Goal: Find specific page/section: Find specific page/section

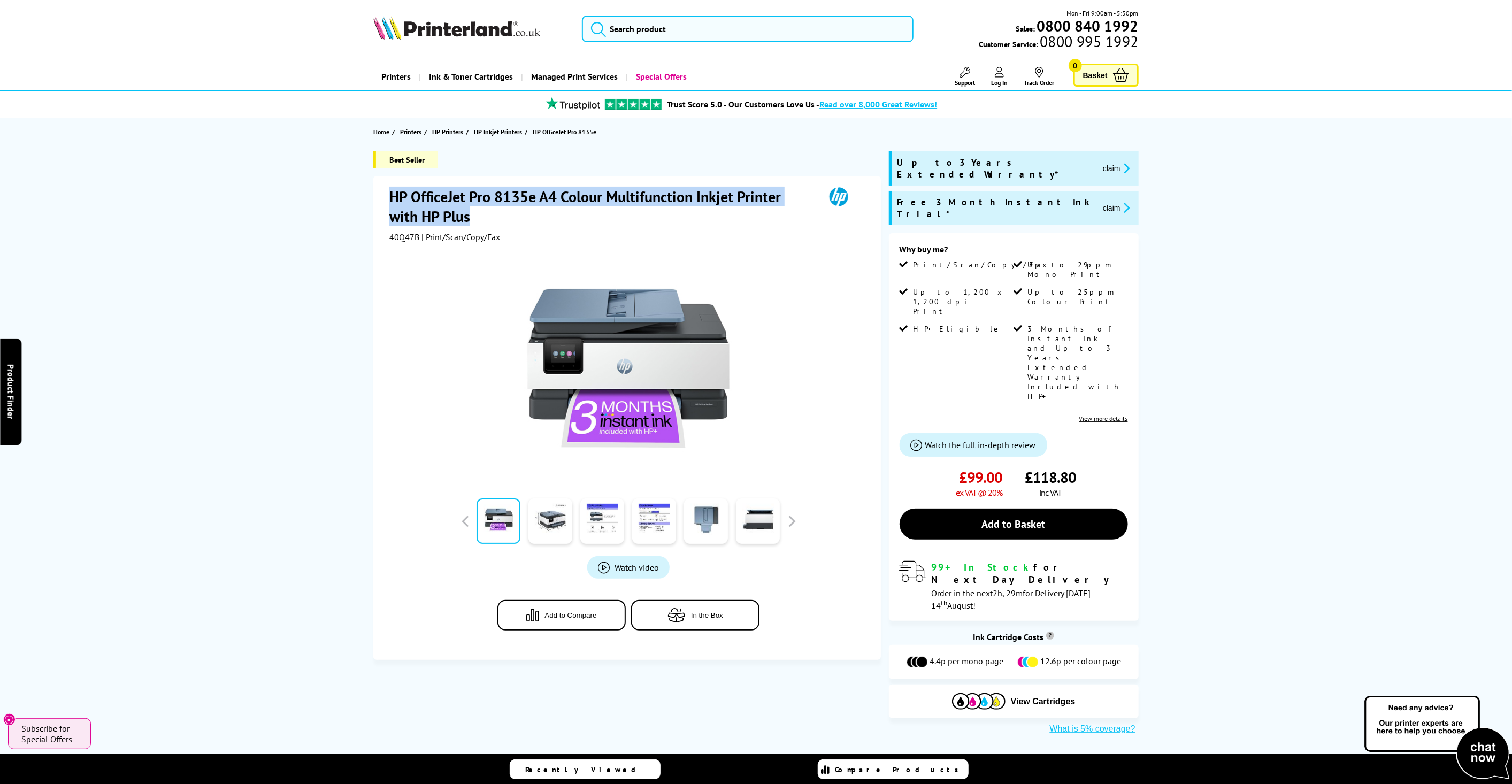
drag, startPoint x: 388, startPoint y: 191, endPoint x: 482, endPoint y: 212, distance: 96.3
click at [483, 217] on div "HP OfficeJet Pro 8135e A4 Colour Multifunction Inkjet Printer with HP Plus 40Q4…" at bounding box center [627, 418] width 507 height 484
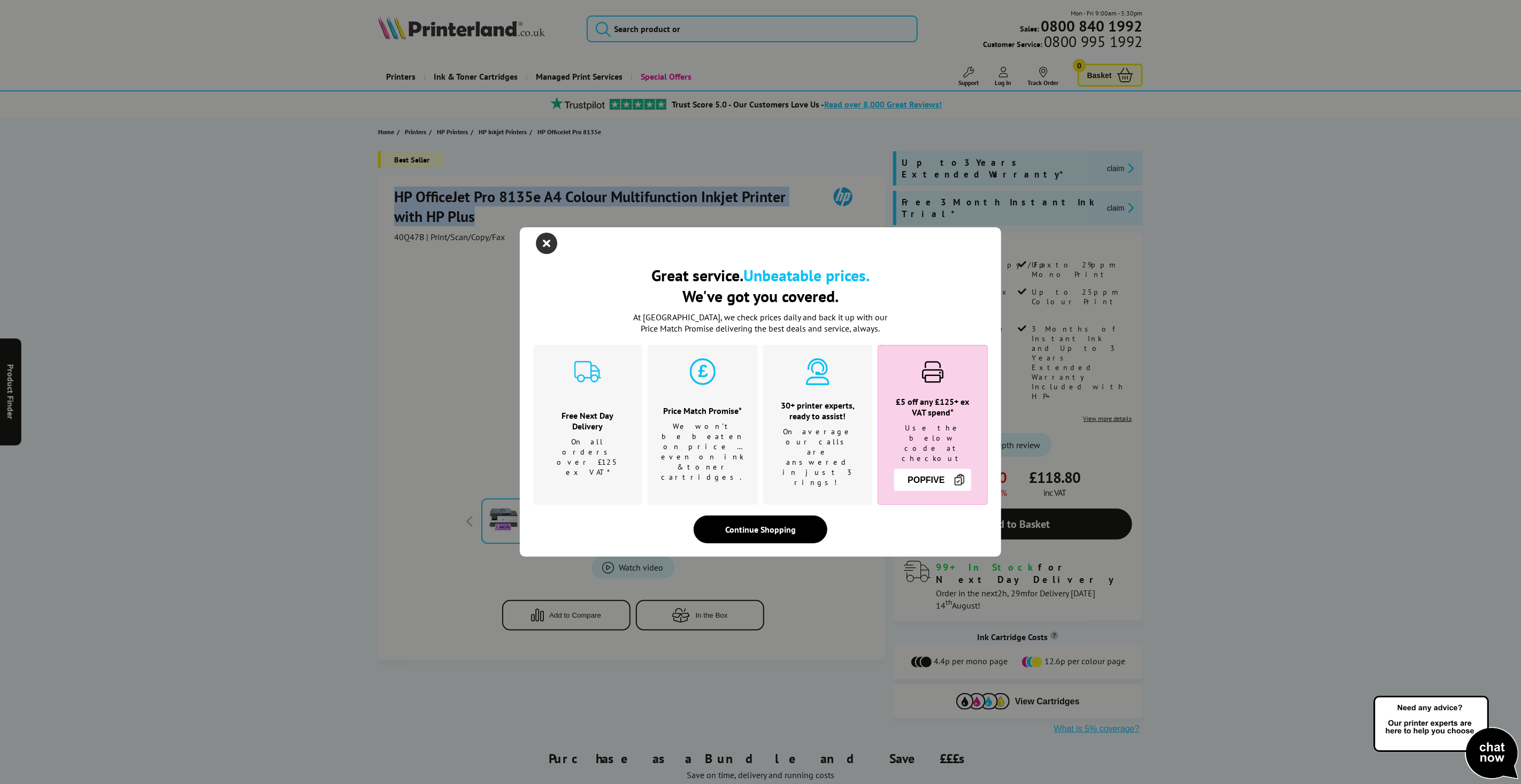
click at [550, 254] on icon "close modal" at bounding box center [546, 243] width 22 height 22
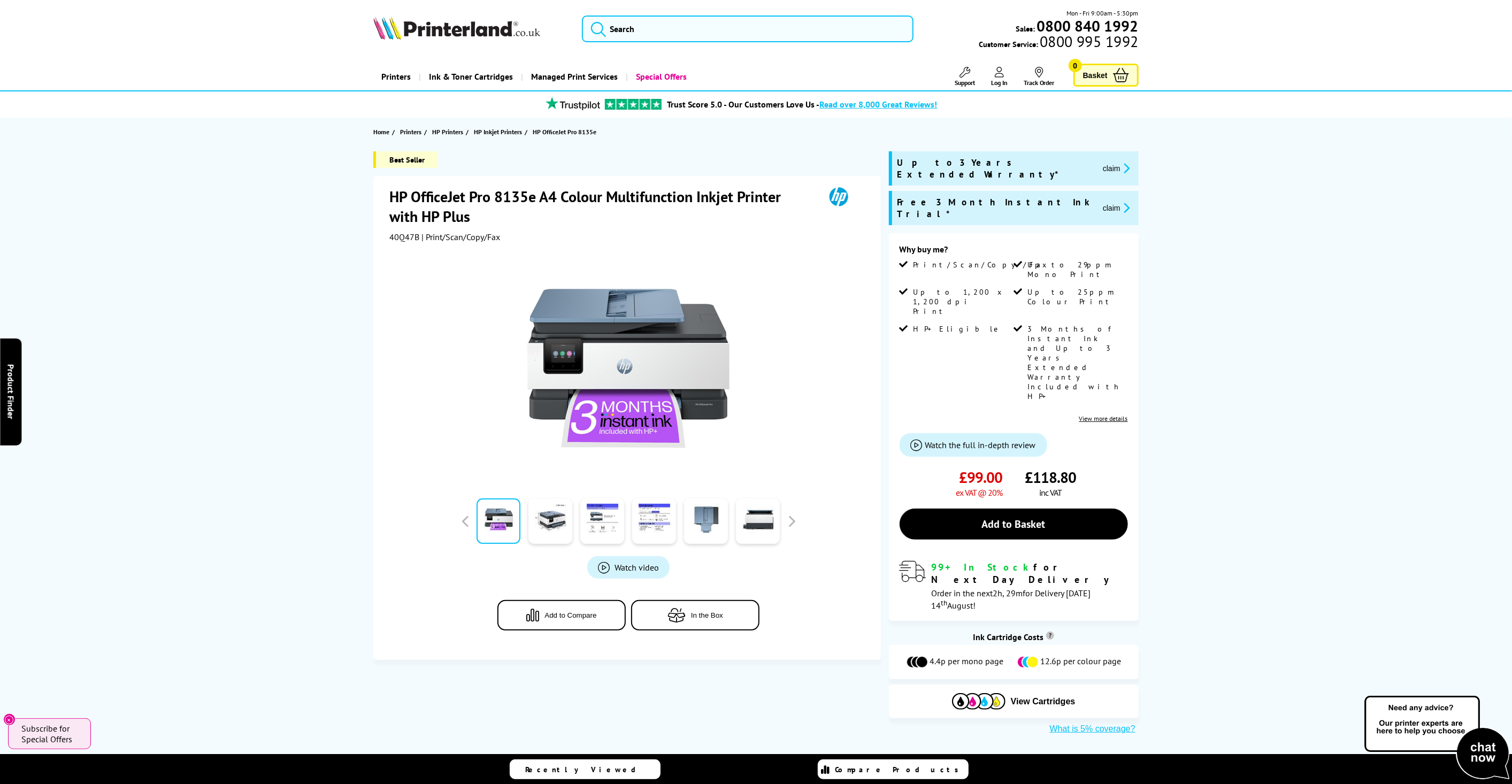
click at [570, 133] on span "HP OfficeJet Pro 8135e" at bounding box center [564, 132] width 63 height 8
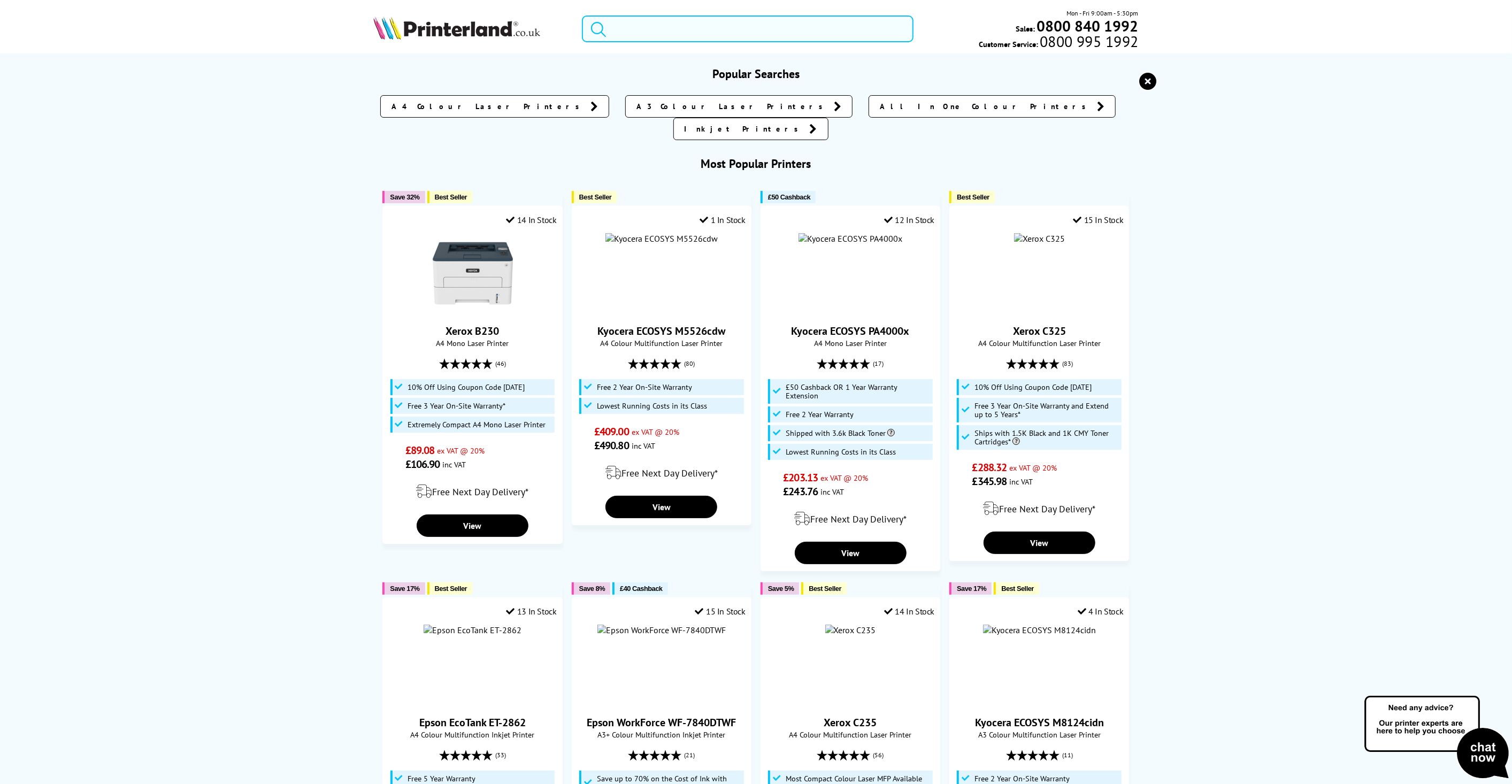
click at [676, 28] on input "search" at bounding box center [747, 28] width 332 height 26
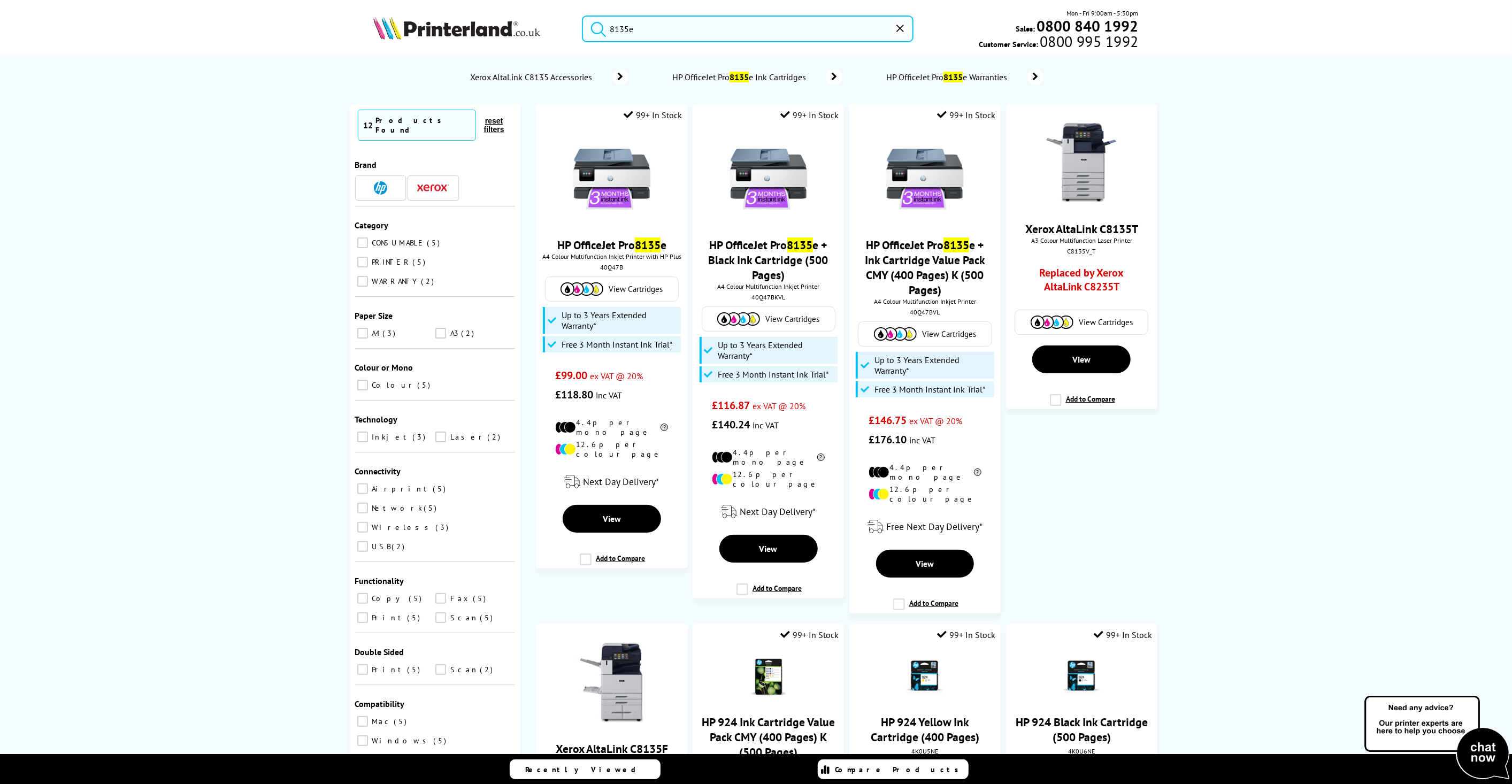
type input "8135e"
click at [583, 15] on button "submit" at bounding box center [595, 27] width 26 height 23
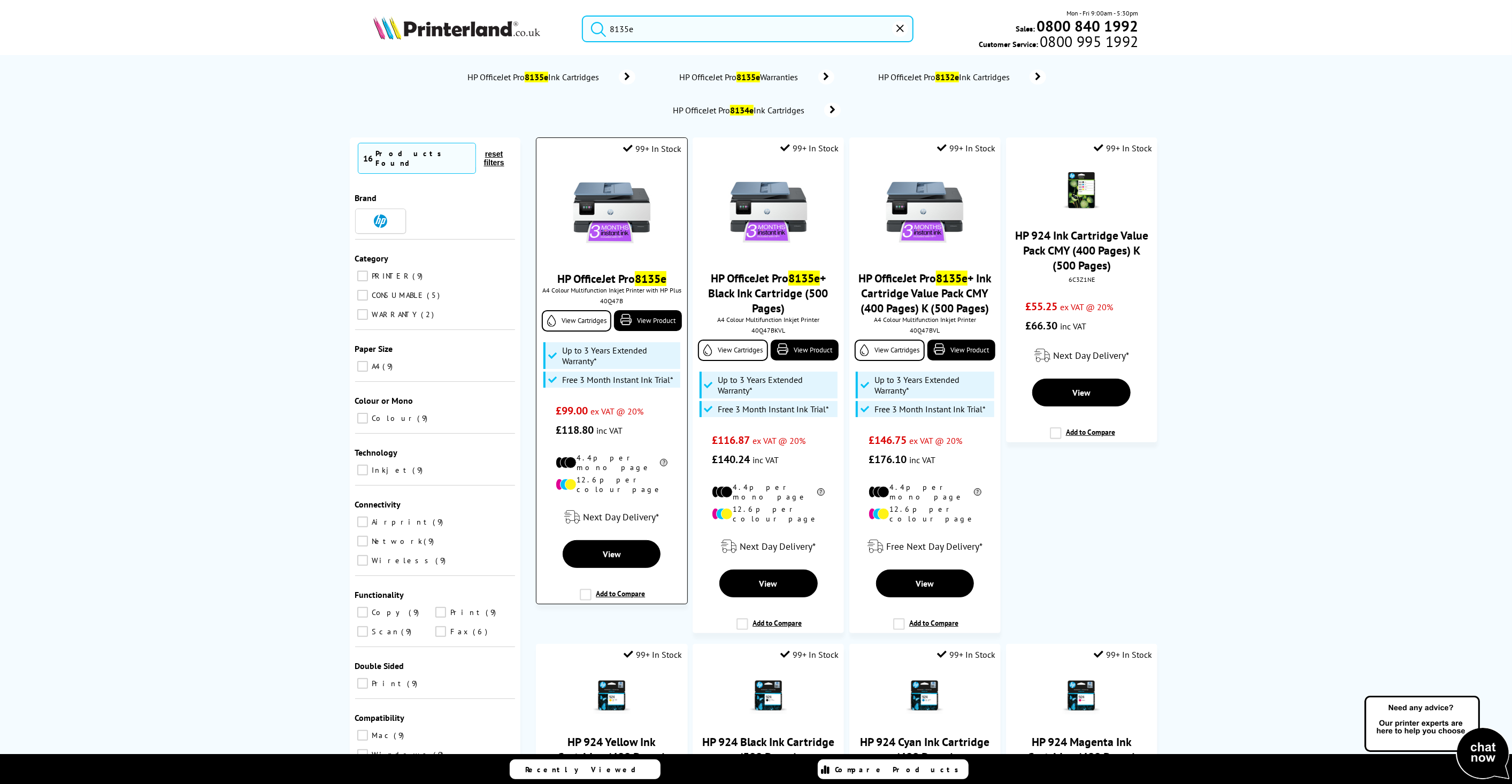
click at [616, 277] on link "HP OfficeJet Pro 8135e" at bounding box center [611, 279] width 109 height 15
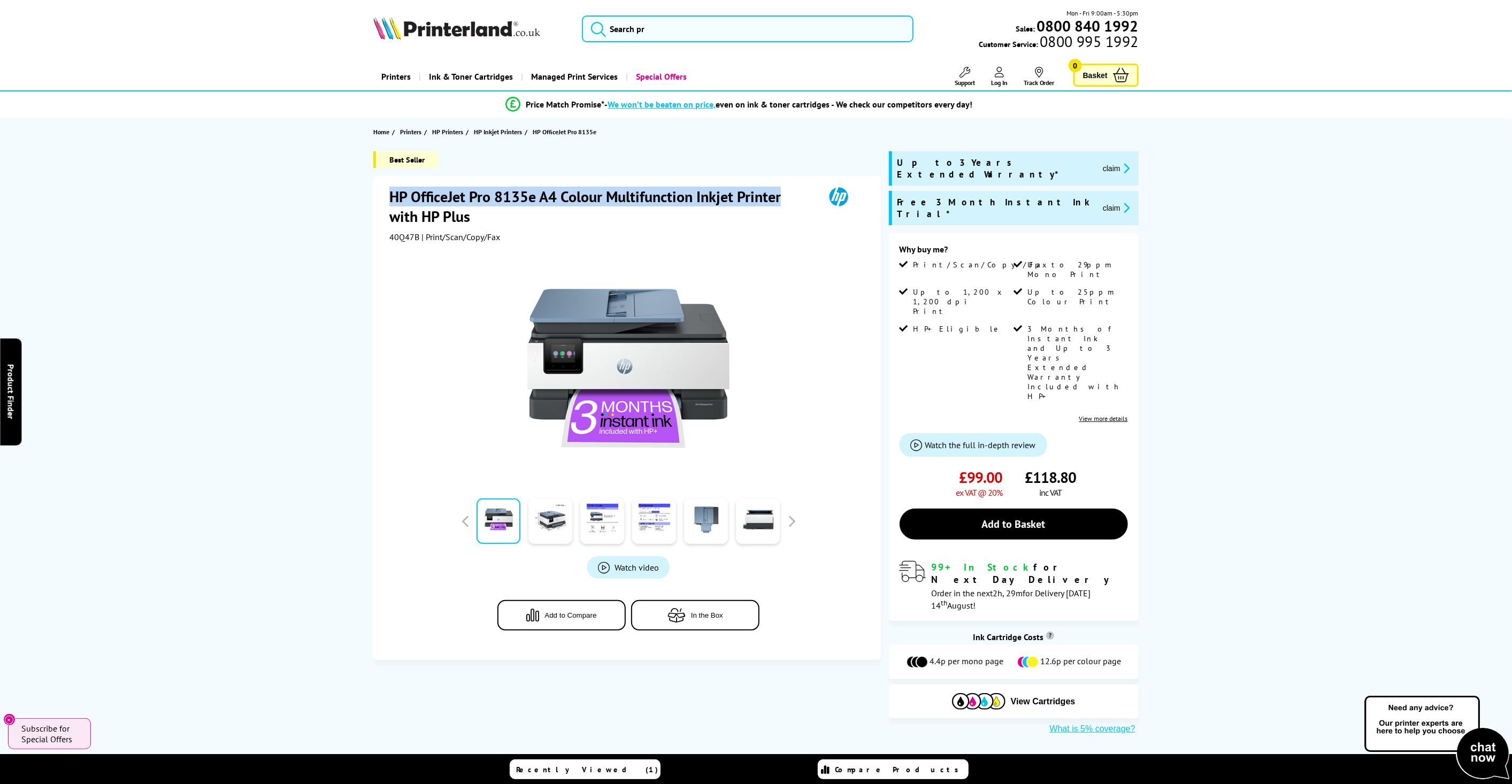
drag, startPoint x: 383, startPoint y: 191, endPoint x: 784, endPoint y: 183, distance: 401.1
click at [784, 183] on div "HP OfficeJet Pro 8135e A4 Colour Multifunction Inkjet Printer with HP Plus 40Q4…" at bounding box center [627, 418] width 507 height 484
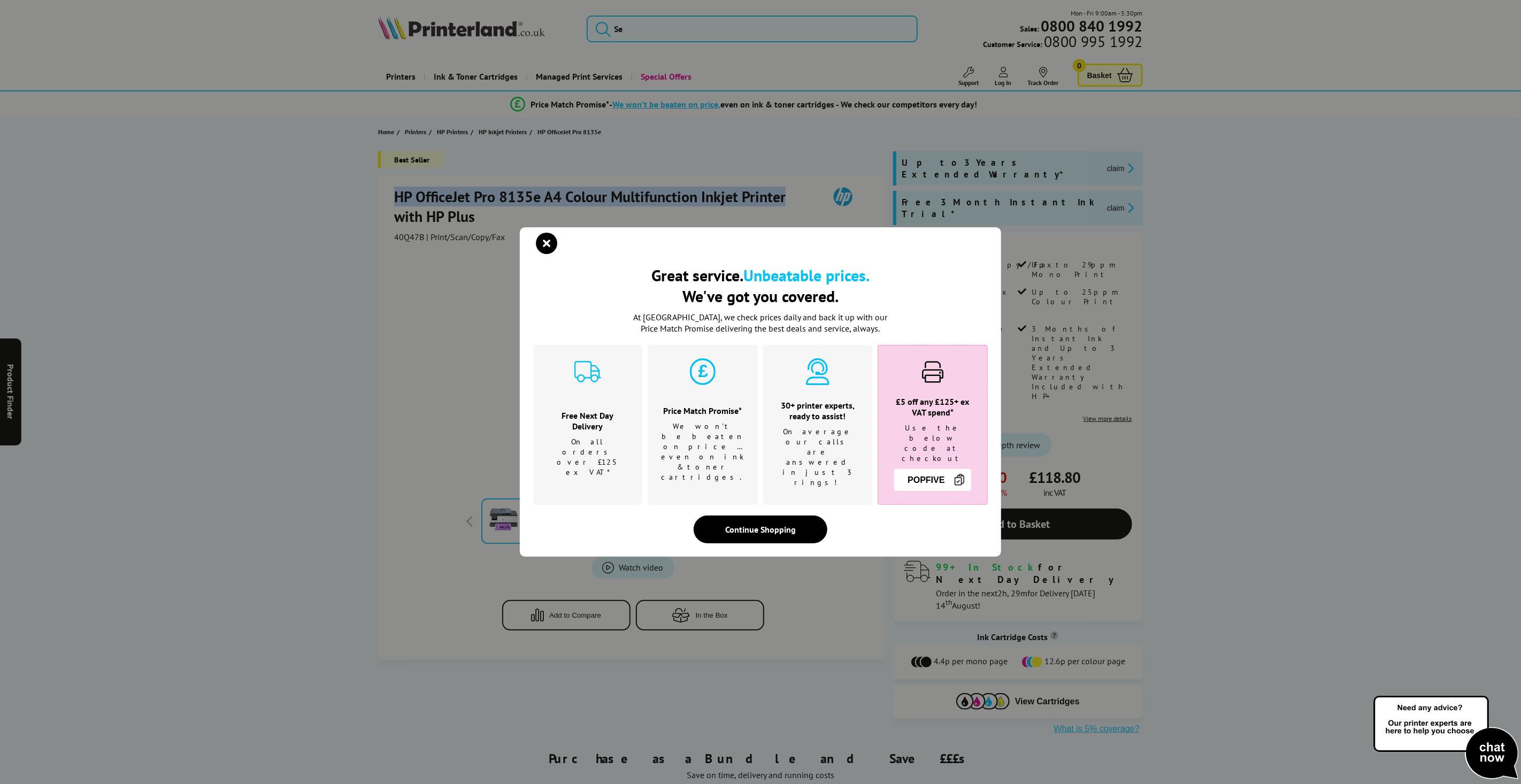
drag, startPoint x: 771, startPoint y: 195, endPoint x: 547, endPoint y: 248, distance: 230.2
click at [541, 247] on icon "close modal" at bounding box center [546, 243] width 22 height 22
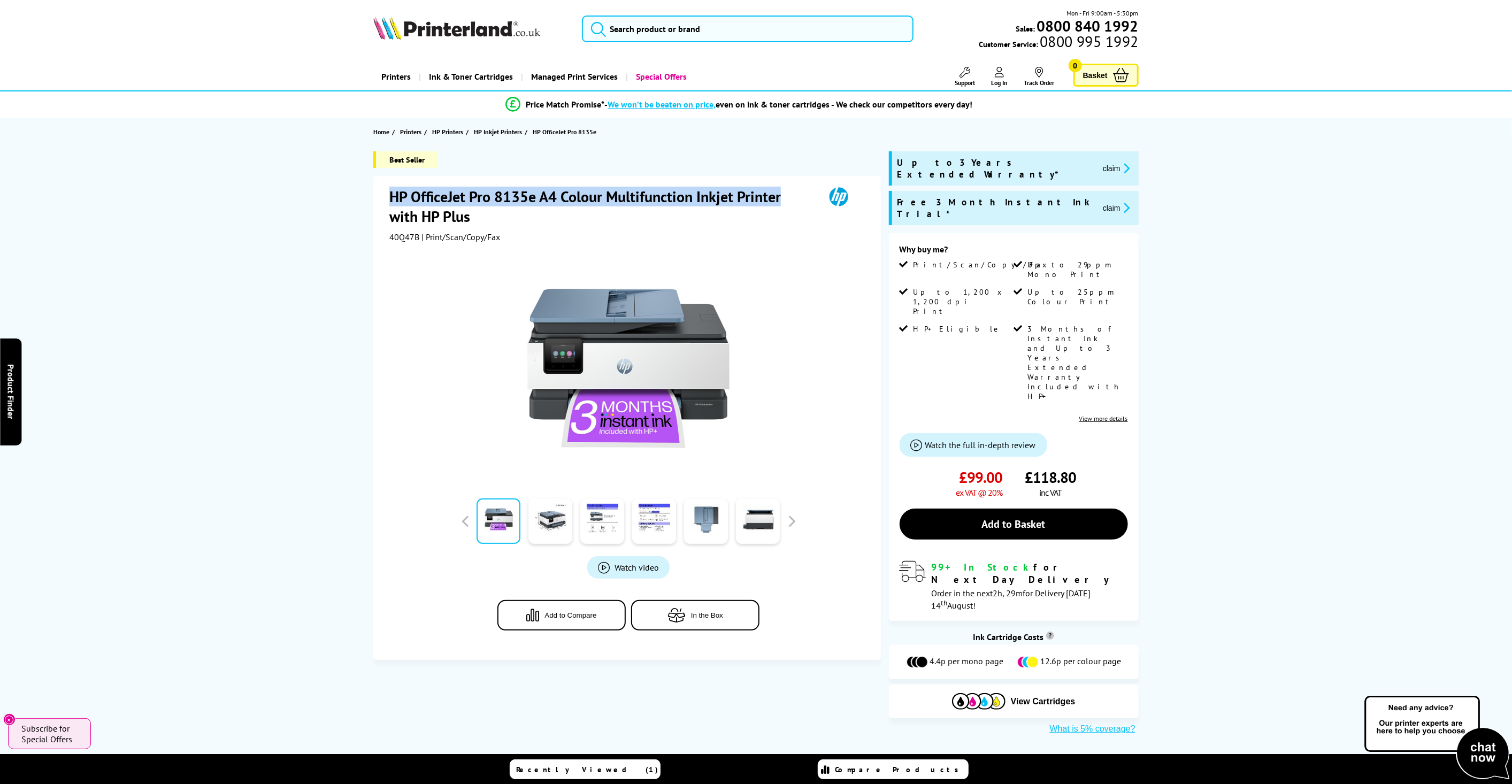
copy h1 "HP OfficeJet Pro 8135e A4 Colour Multifunction Inkjet Printer"
